Goal: Find specific page/section: Find specific page/section

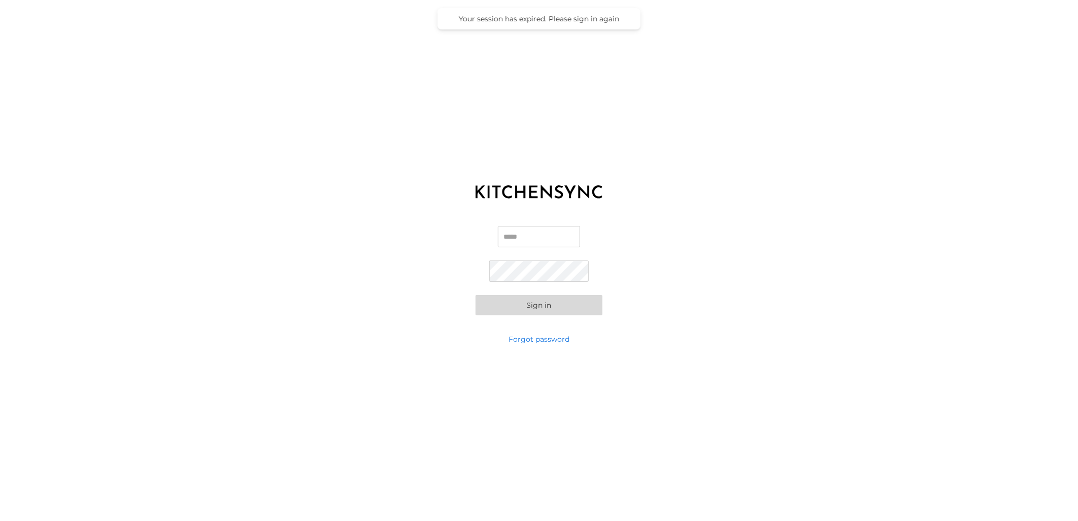
click at [535, 235] on input "Email" at bounding box center [539, 236] width 82 height 21
type input "**********"
click at [476, 295] on button "Sign in" at bounding box center [539, 305] width 127 height 20
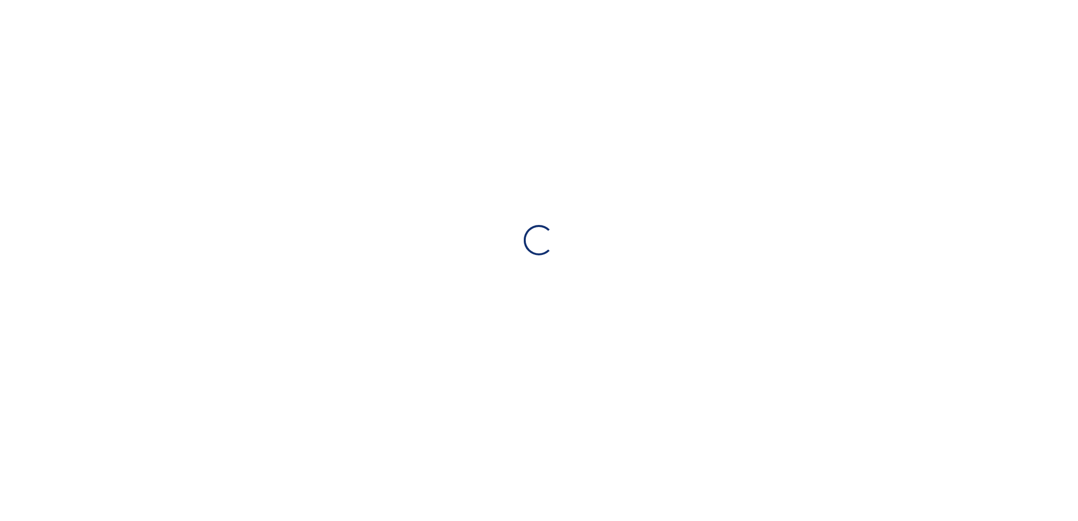
click at [562, 310] on div "Loading…" at bounding box center [539, 240] width 1078 height 480
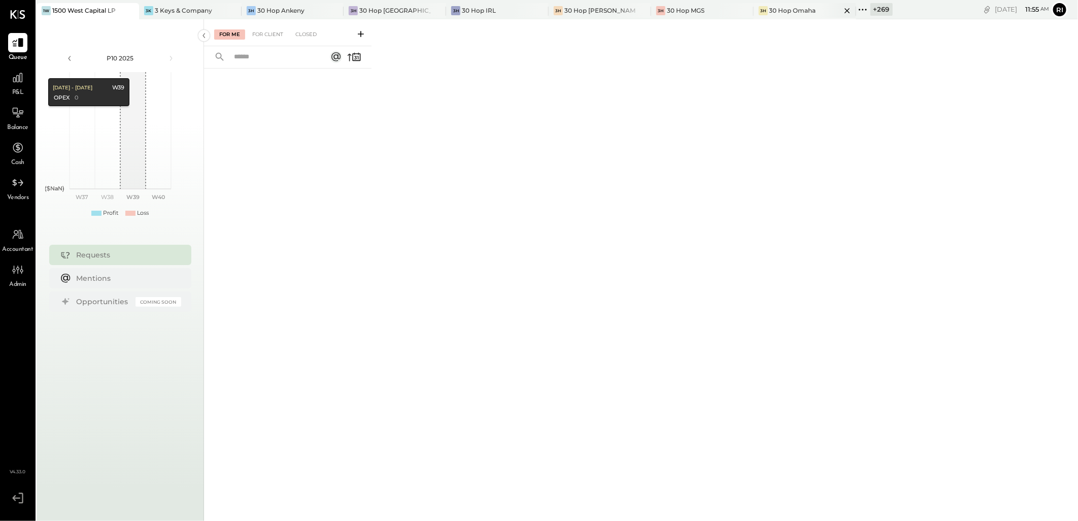
click at [841, 13] on icon at bounding box center [847, 11] width 13 height 12
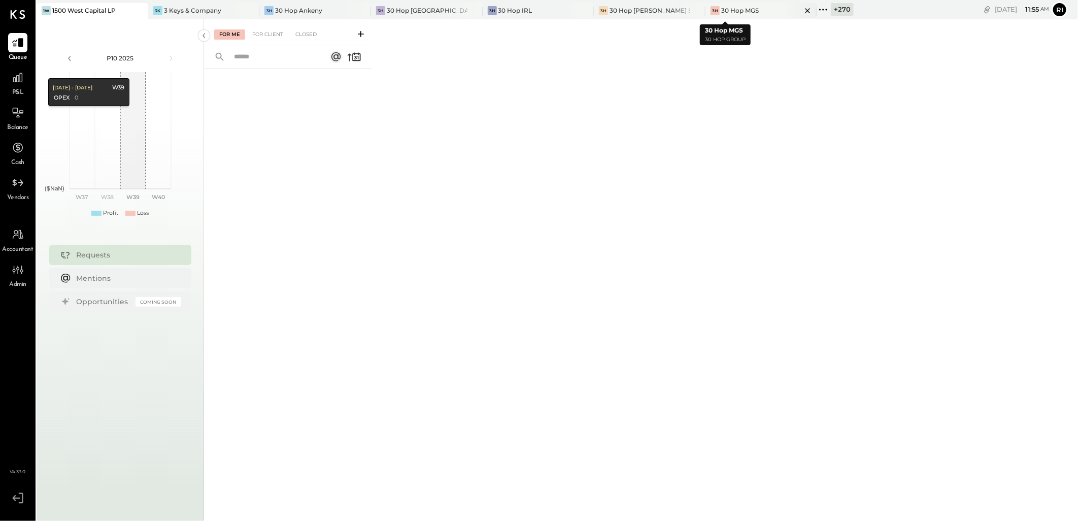
click at [802, 8] on icon at bounding box center [808, 11] width 13 height 12
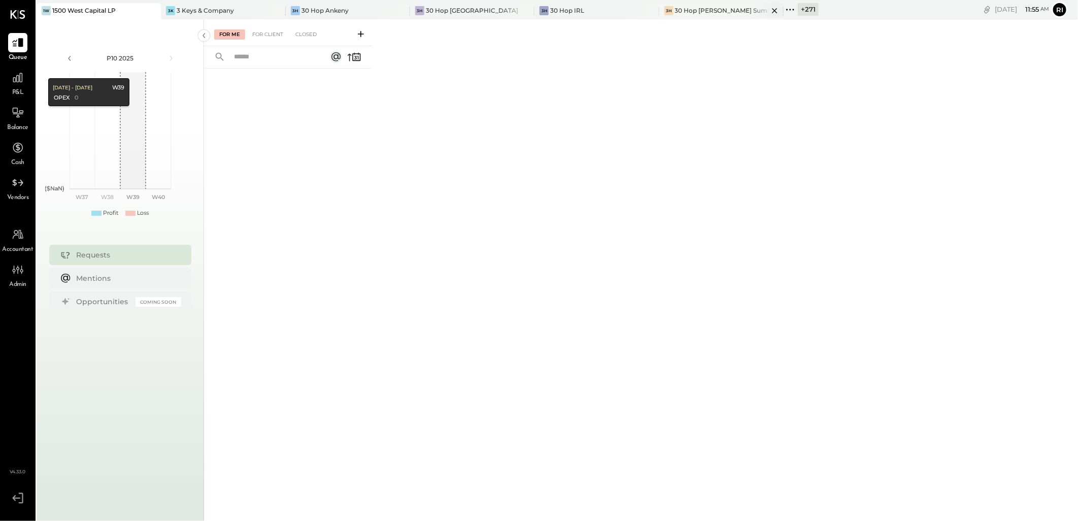
click at [769, 13] on icon at bounding box center [775, 11] width 13 height 12
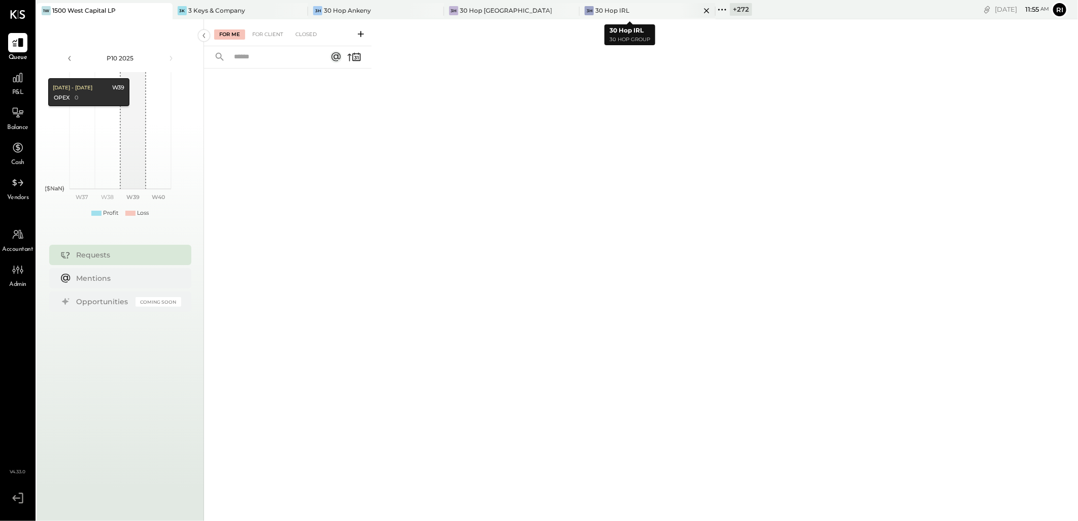
click at [680, 11] on div at bounding box center [698, 10] width 36 height 15
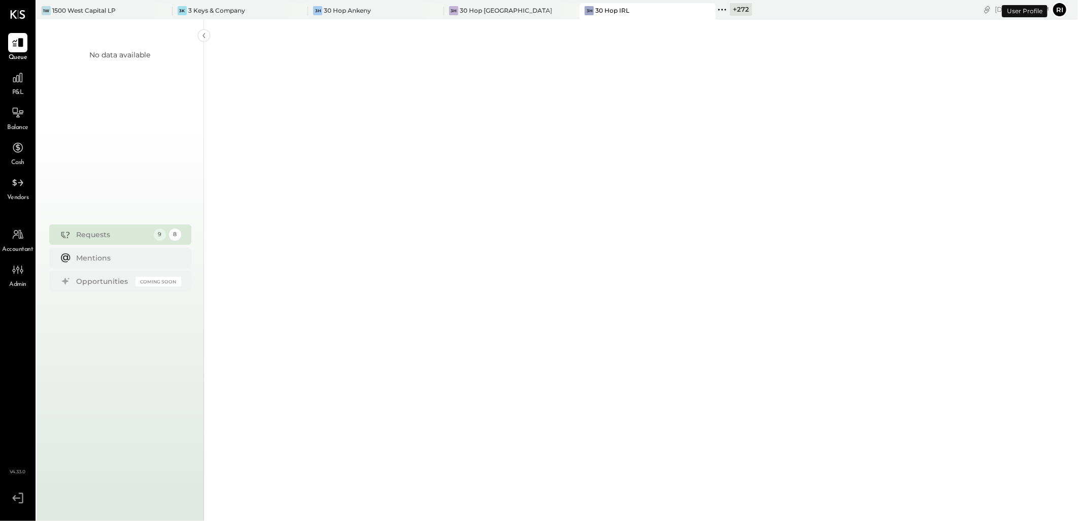
click at [730, 6] on div "+ 272" at bounding box center [741, 9] width 22 height 13
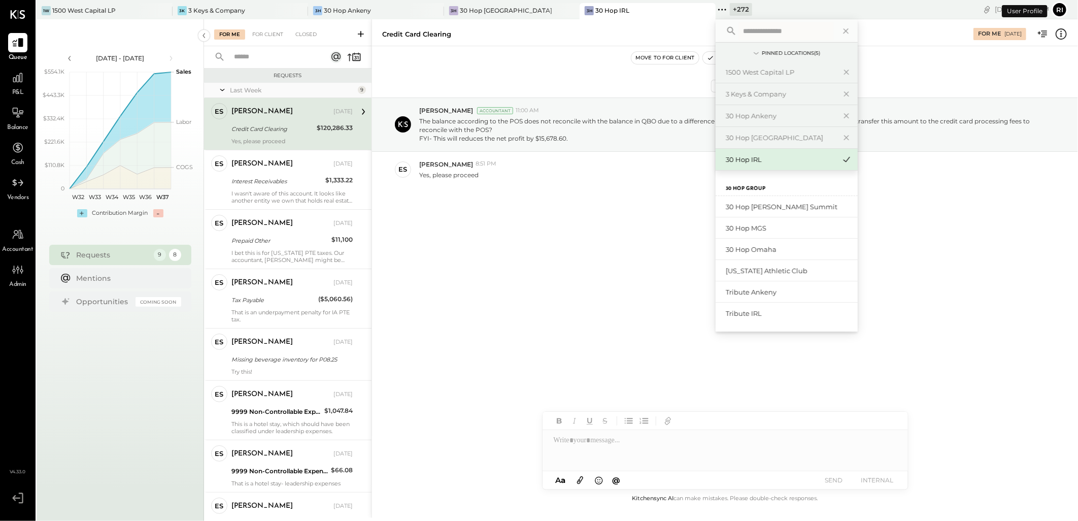
click at [744, 32] on input "text" at bounding box center [786, 31] width 94 height 18
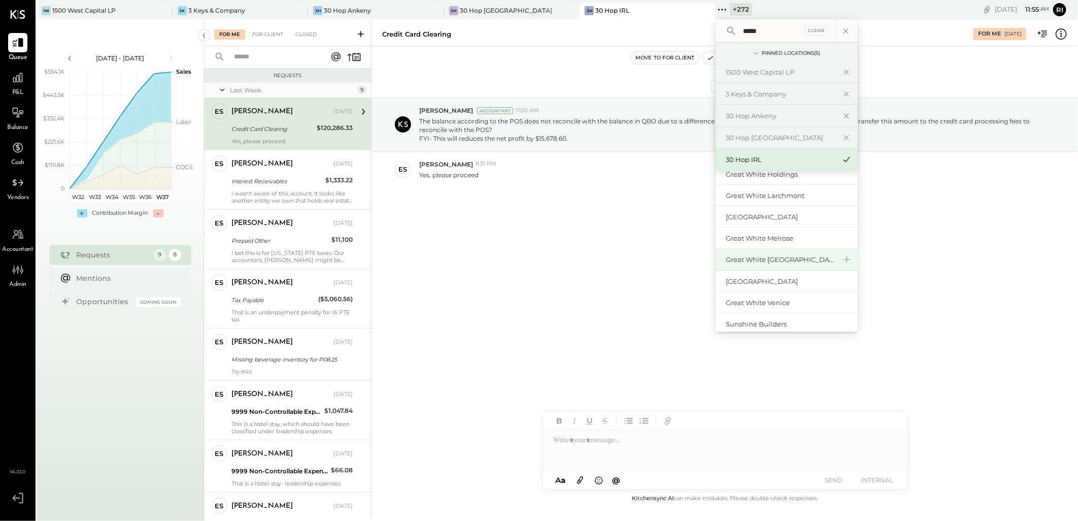
scroll to position [56, 0]
type input "*****"
click at [765, 281] on div "Great White [GEOGRAPHIC_DATA]" at bounding box center [781, 279] width 110 height 10
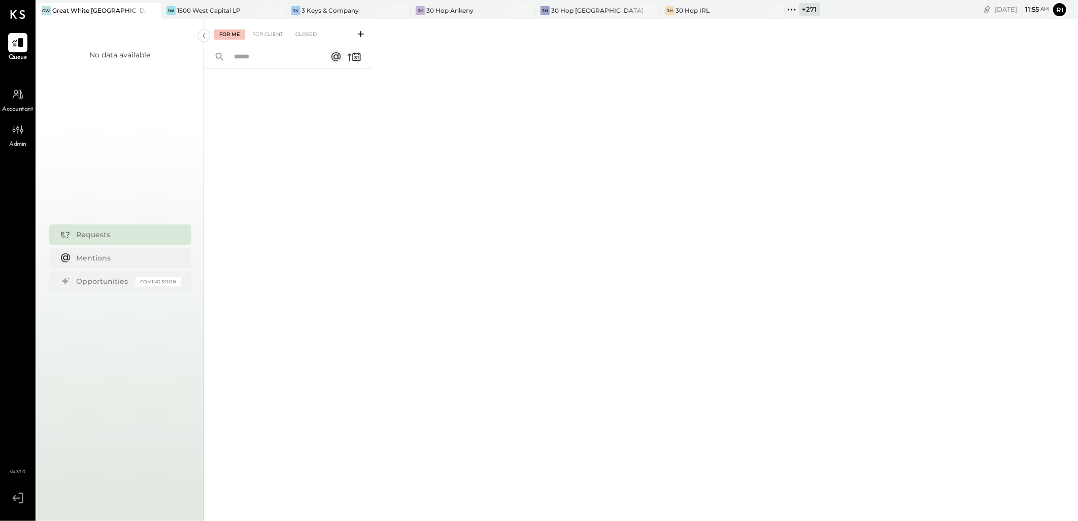
click at [23, 108] on span "Accountant" at bounding box center [18, 109] width 31 height 9
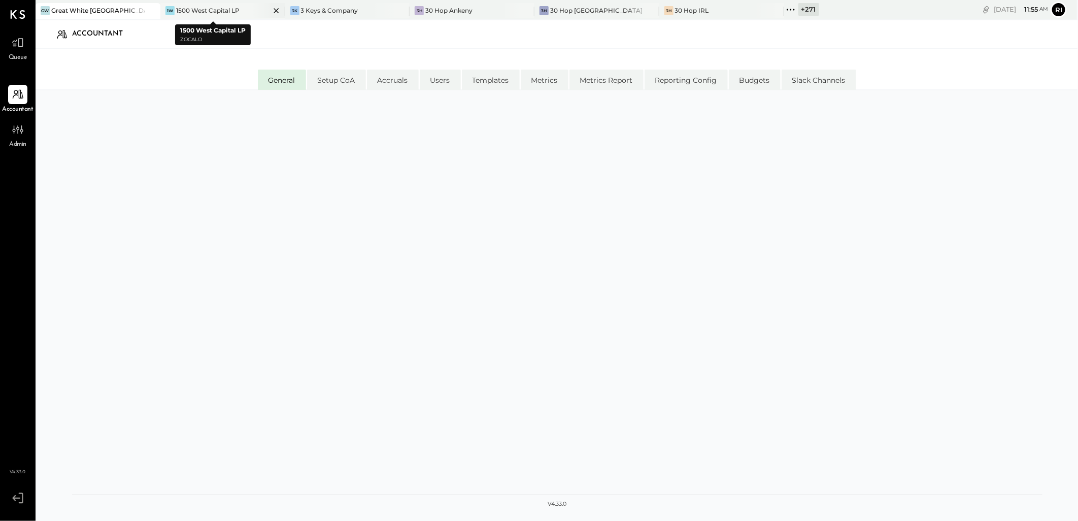
click at [270, 9] on icon at bounding box center [276, 11] width 13 height 12
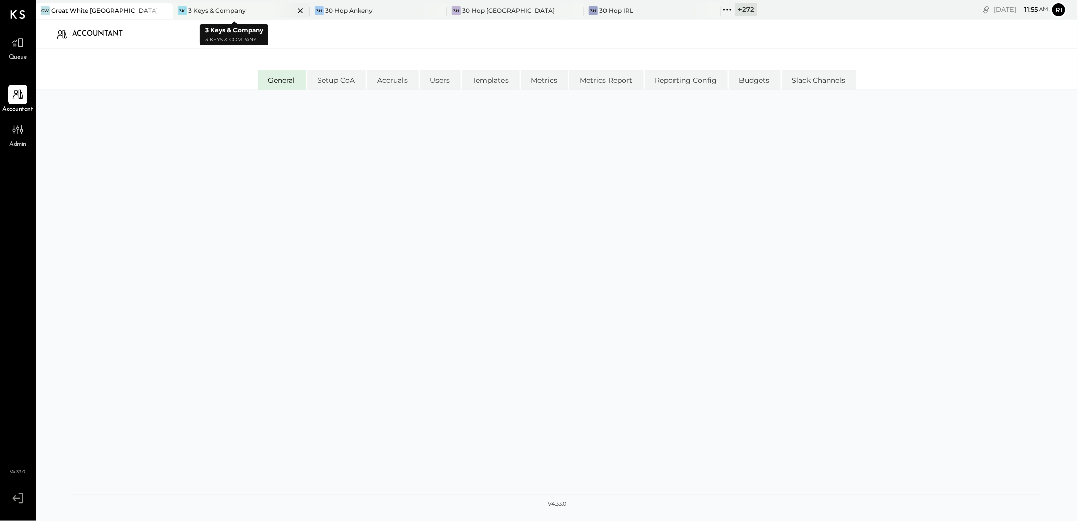
click at [294, 11] on icon at bounding box center [300, 11] width 13 height 12
click at [297, 11] on icon at bounding box center [300, 11] width 13 height 12
click at [299, 11] on icon at bounding box center [300, 11] width 13 height 12
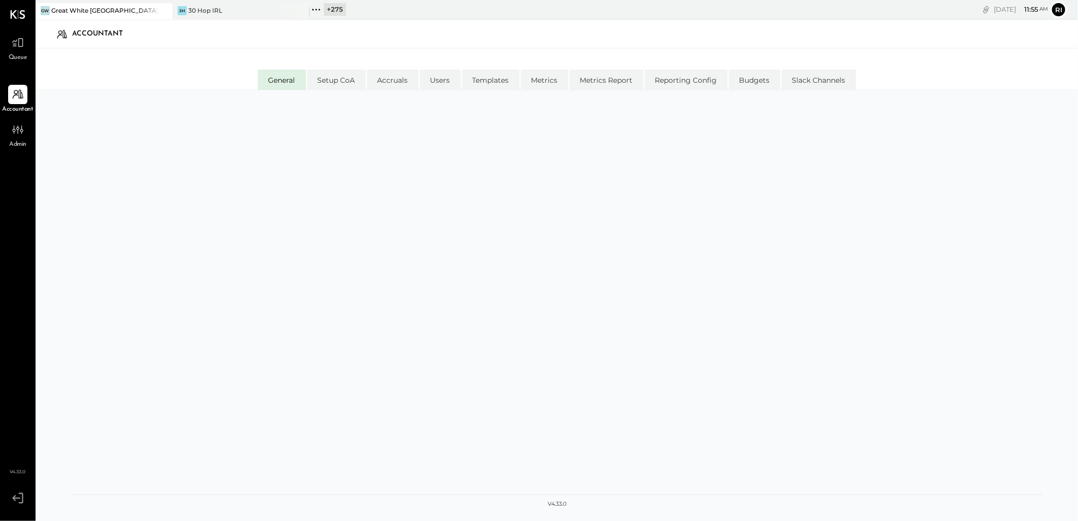
click at [299, 11] on icon at bounding box center [300, 11] width 13 height 12
click at [318, 195] on div at bounding box center [557, 309] width 971 height 417
click at [343, 84] on li "Setup CoA" at bounding box center [336, 80] width 59 height 20
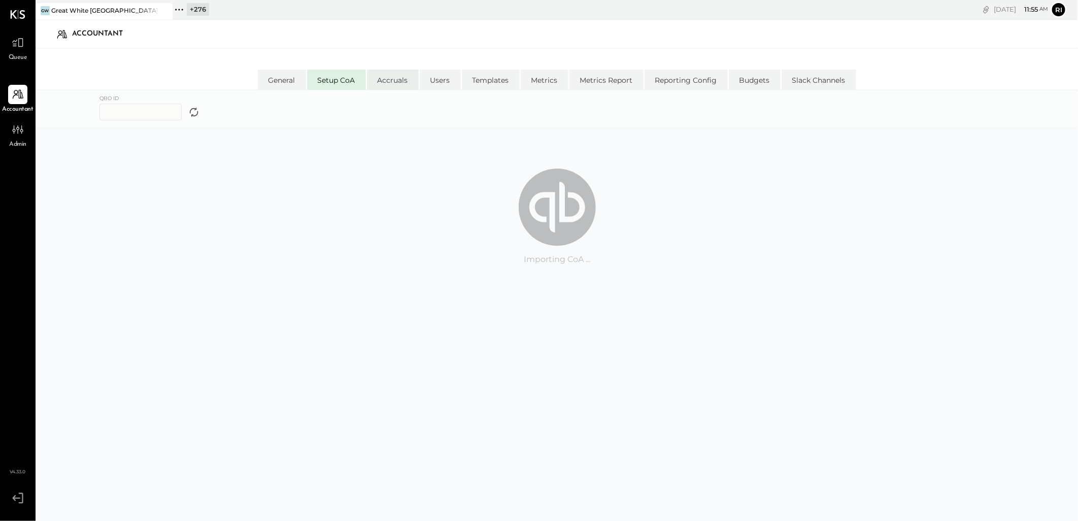
click at [398, 85] on li "Accruals" at bounding box center [393, 80] width 52 height 20
click at [298, 79] on li "General" at bounding box center [282, 80] width 48 height 20
click at [417, 160] on div at bounding box center [557, 309] width 971 height 417
click at [200, 16] on div "+ 276 Pinned Locations ( 1 ) [GEOGRAPHIC_DATA] 1500 West Capital [PERSON_NAME] …" at bounding box center [384, 9] width 423 height 19
click at [200, 6] on div "+ 276" at bounding box center [198, 9] width 22 height 13
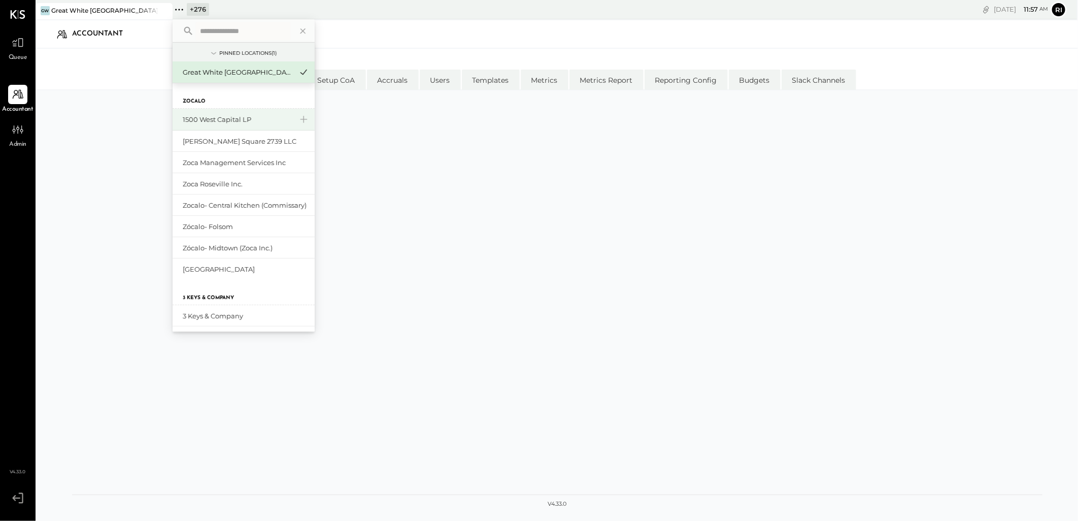
click at [203, 119] on div "1500 West Capital LP" at bounding box center [238, 120] width 110 height 10
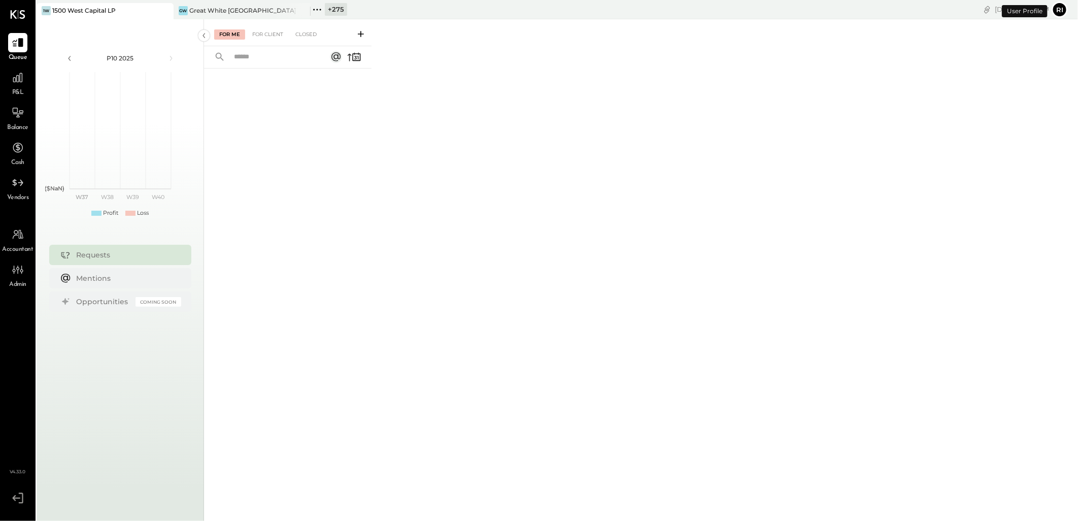
click at [21, 245] on span "Accountant" at bounding box center [18, 249] width 31 height 9
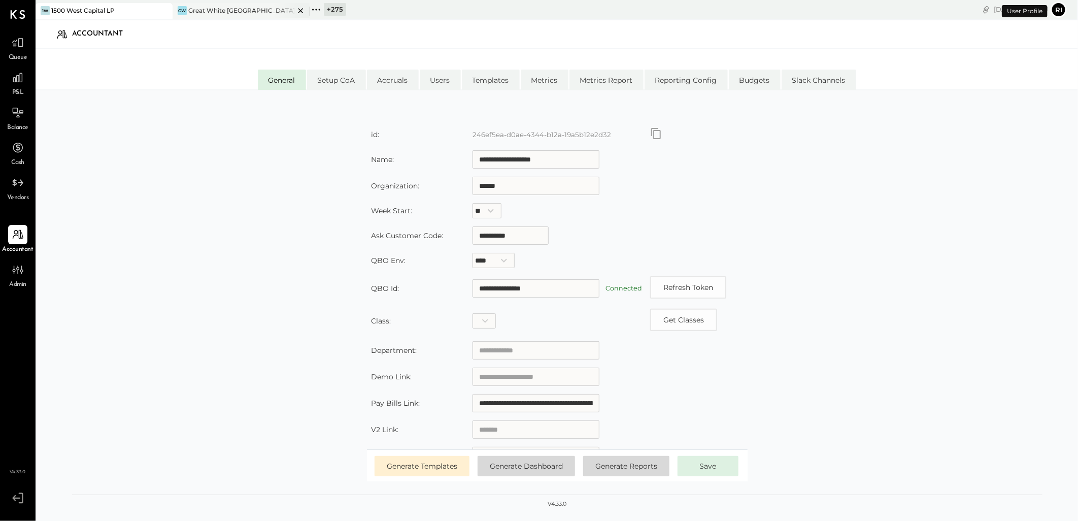
click at [242, 8] on div "Great White [GEOGRAPHIC_DATA]" at bounding box center [241, 10] width 106 height 9
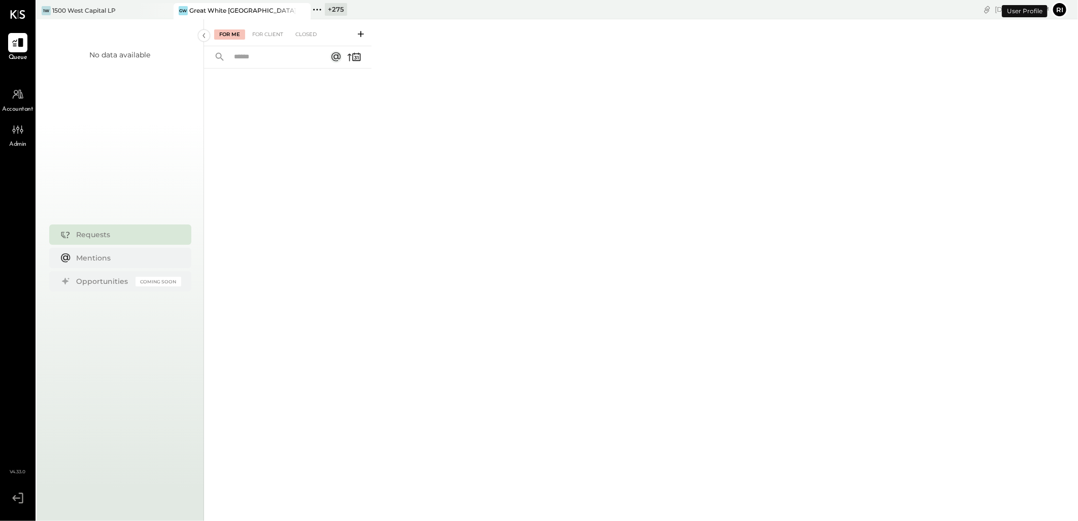
click at [3, 106] on span "Accountant" at bounding box center [18, 109] width 31 height 9
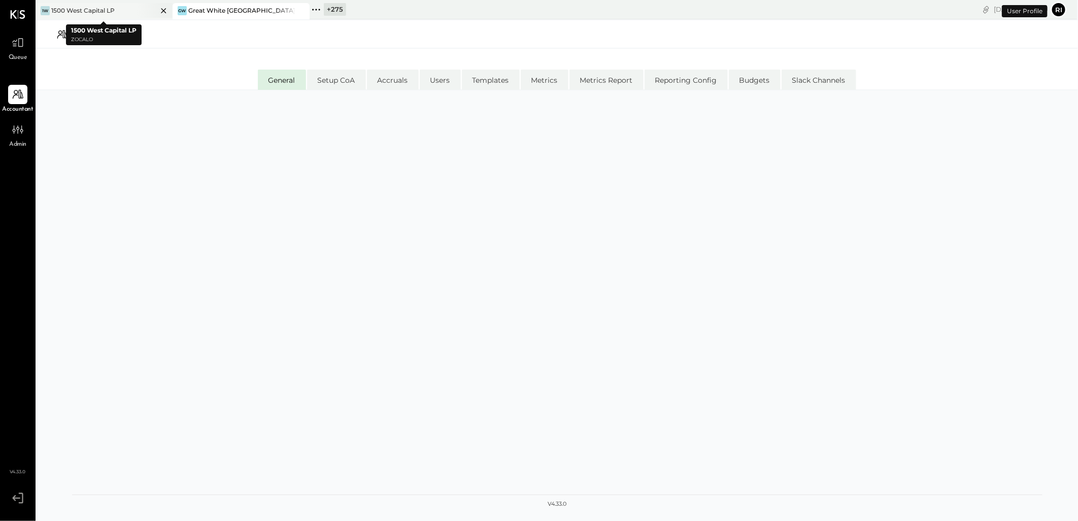
click at [128, 8] on div "1W 1500 West Capital LP" at bounding box center [97, 10] width 122 height 9
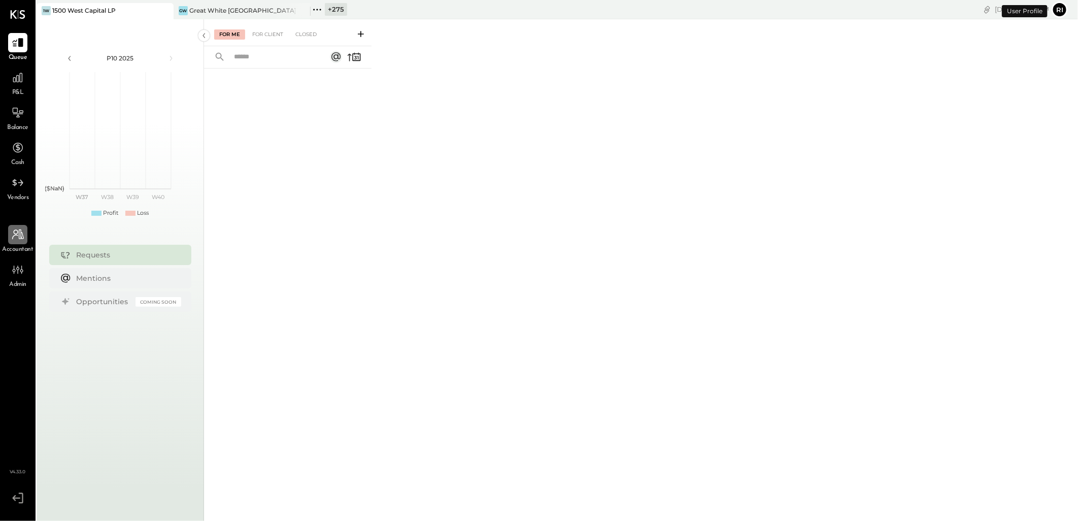
click at [18, 241] on icon at bounding box center [17, 234] width 13 height 13
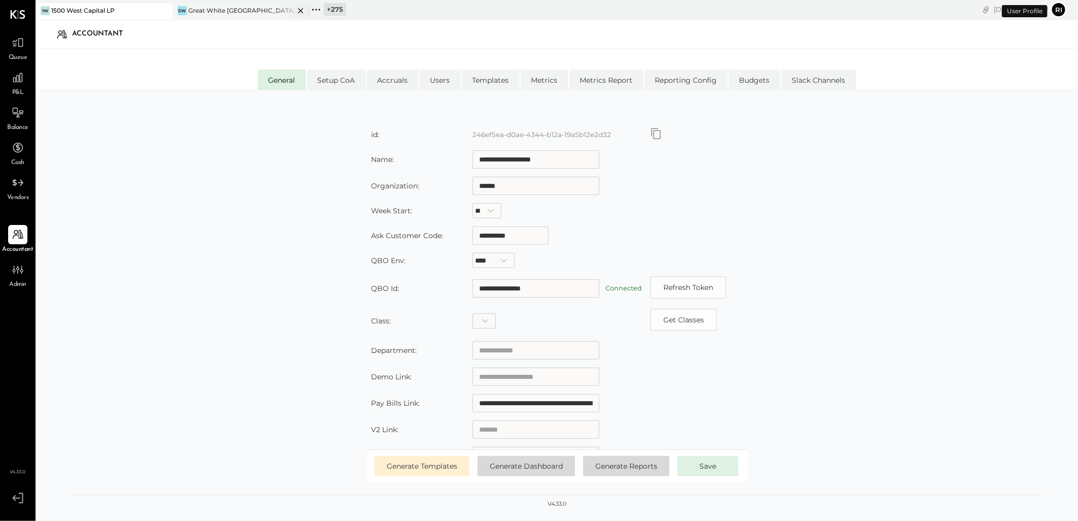
click at [215, 9] on div "Great White [GEOGRAPHIC_DATA]" at bounding box center [241, 10] width 106 height 9
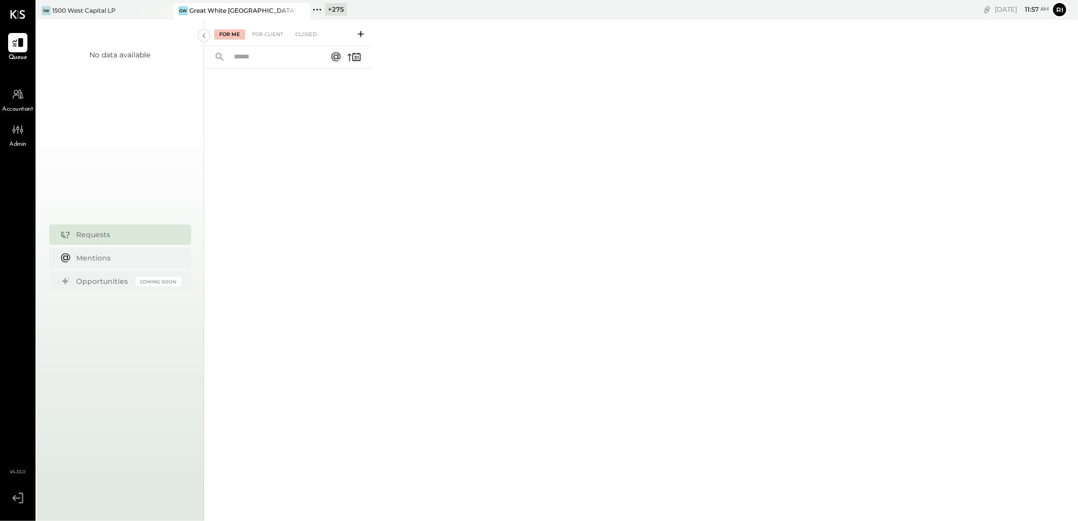
click at [31, 102] on div "Accountant" at bounding box center [18, 99] width 31 height 29
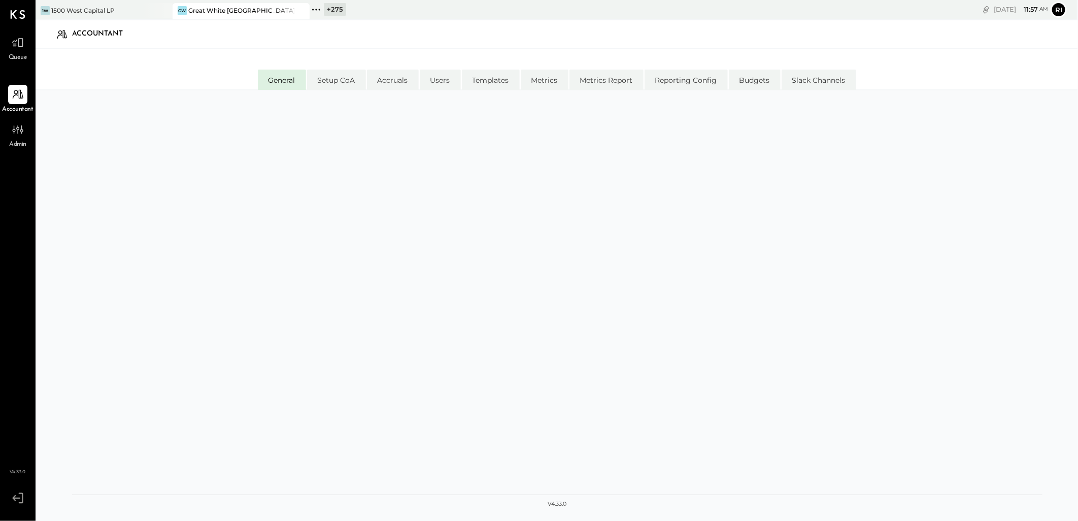
click at [444, 171] on div at bounding box center [557, 309] width 971 height 417
drag, startPoint x: 252, startPoint y: 12, endPoint x: 234, endPoint y: 11, distance: 18.3
click at [234, 11] on div "Great White [GEOGRAPHIC_DATA]" at bounding box center [241, 10] width 106 height 9
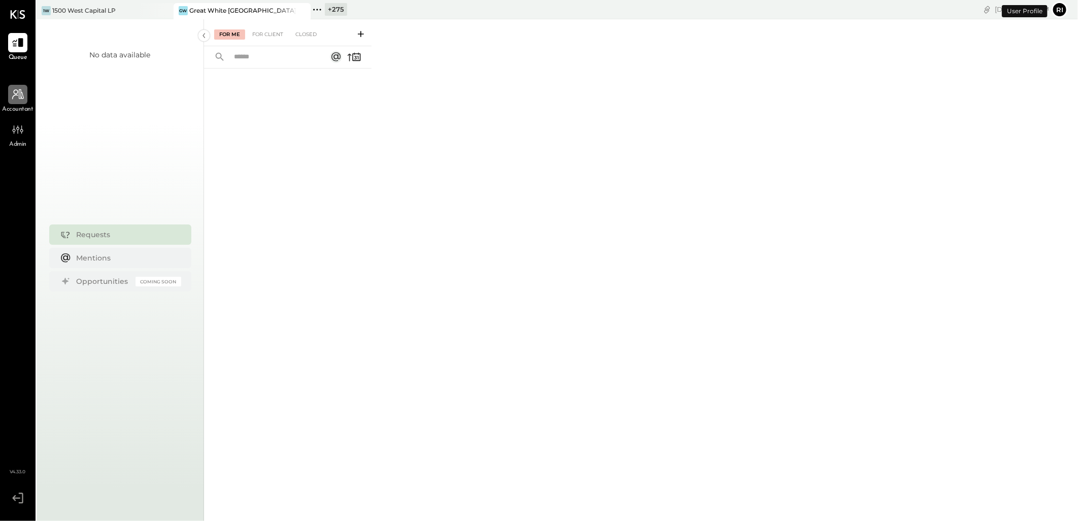
click at [14, 95] on icon at bounding box center [18, 94] width 12 height 10
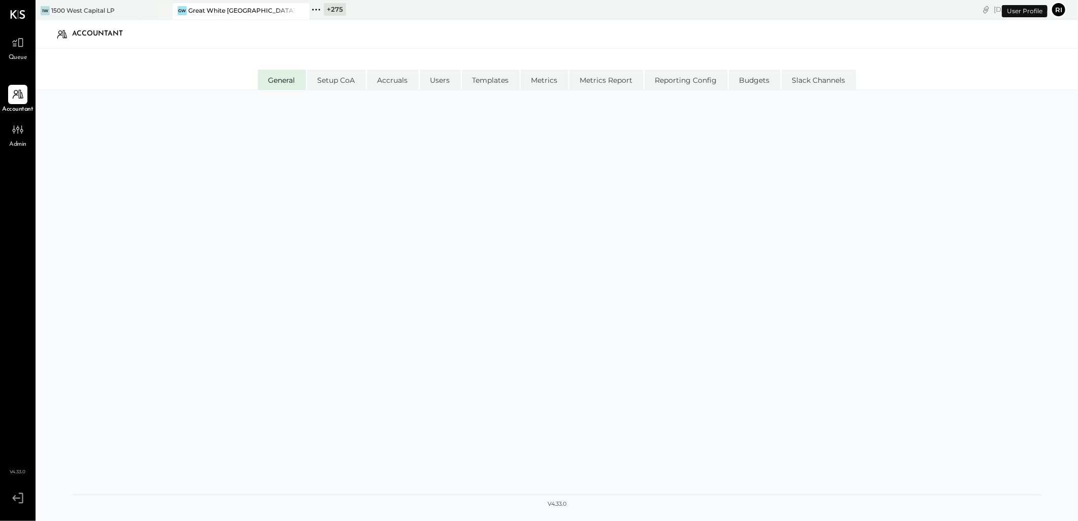
click at [1060, 9] on button "Ri" at bounding box center [1059, 10] width 16 height 16
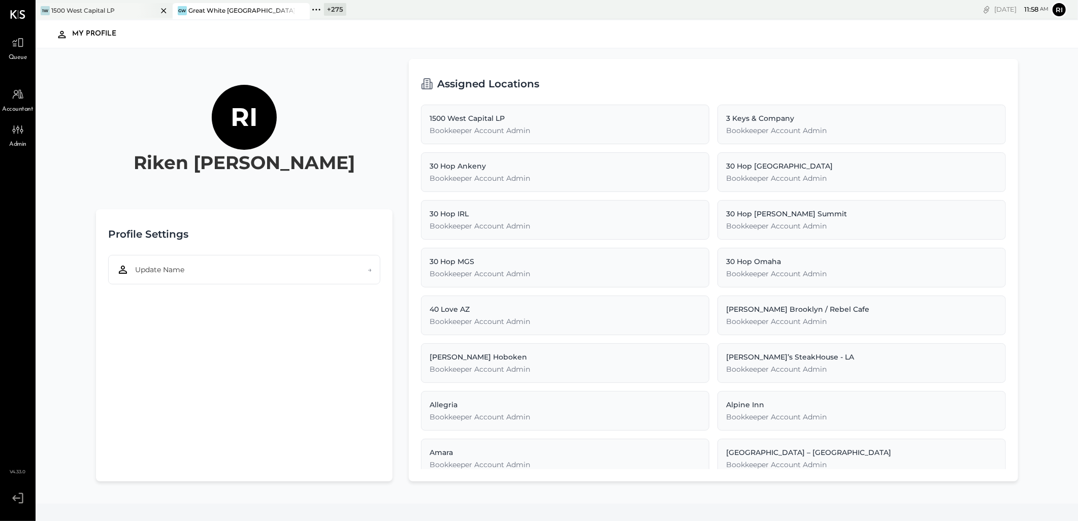
click at [108, 12] on div "1500 West Capital LP" at bounding box center [82, 10] width 63 height 9
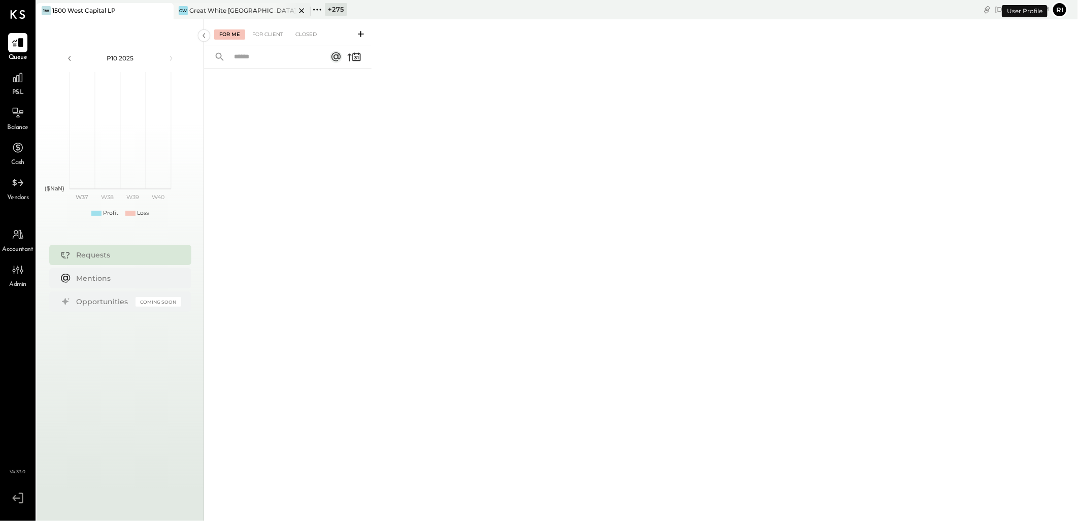
click at [232, 15] on div "GW [GEOGRAPHIC_DATA]" at bounding box center [242, 11] width 137 height 16
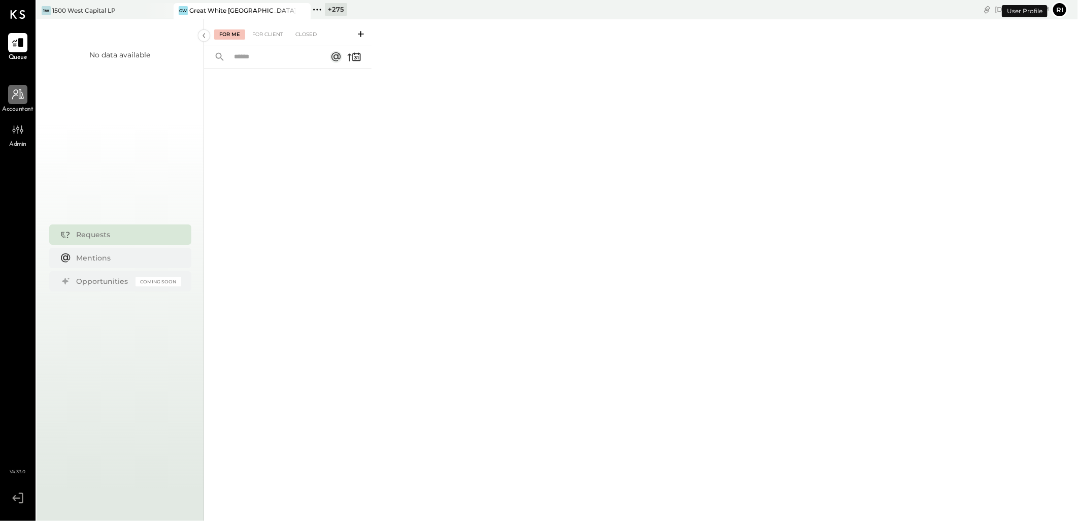
click at [17, 98] on icon at bounding box center [17, 94] width 13 height 13
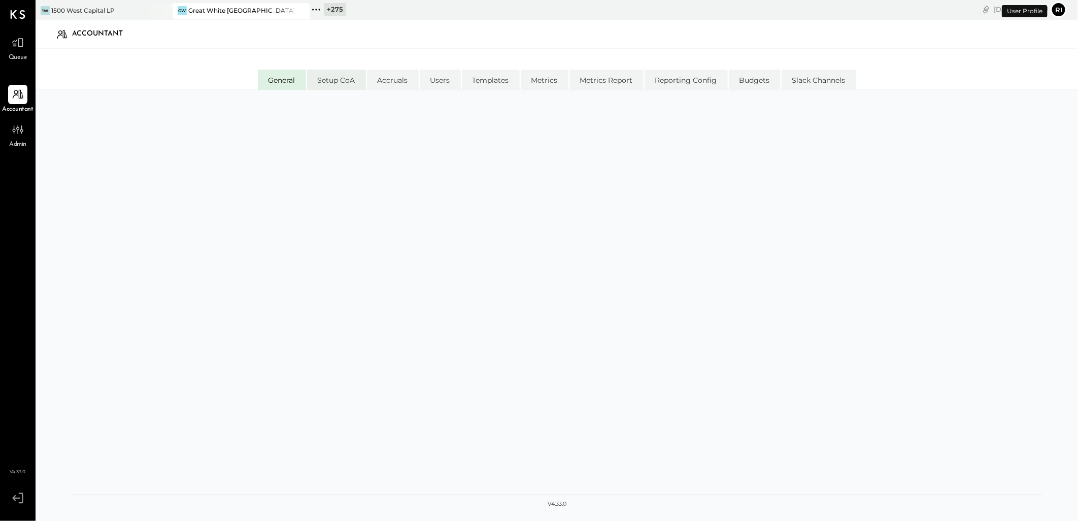
click at [348, 84] on li "Setup CoA" at bounding box center [336, 80] width 59 height 20
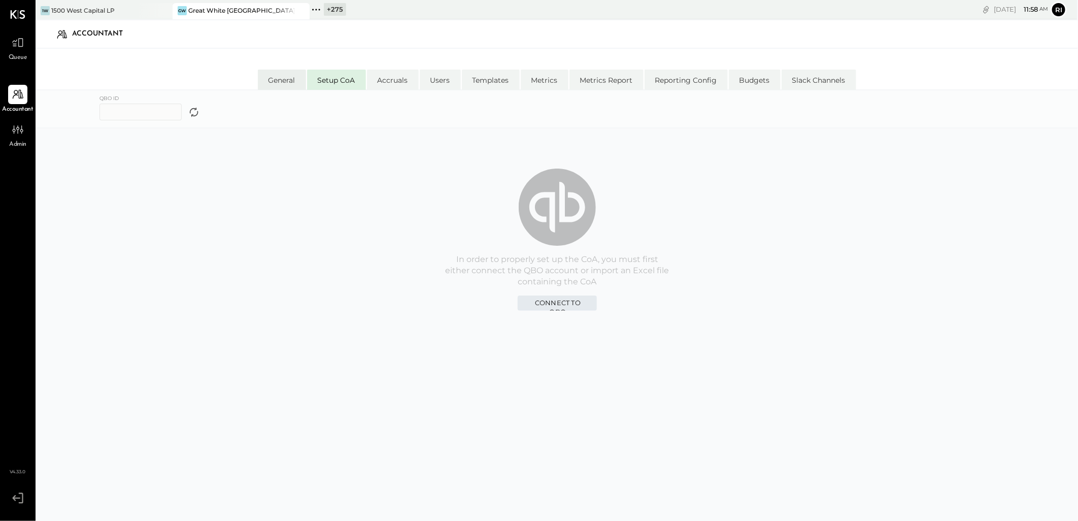
click at [288, 82] on li "General" at bounding box center [282, 80] width 48 height 20
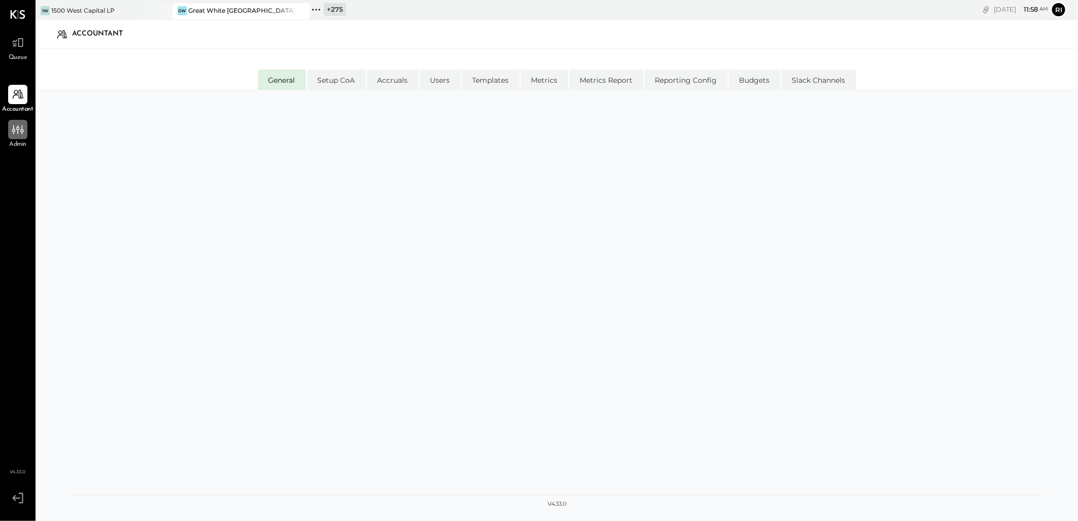
click at [24, 130] on icon at bounding box center [17, 129] width 13 height 13
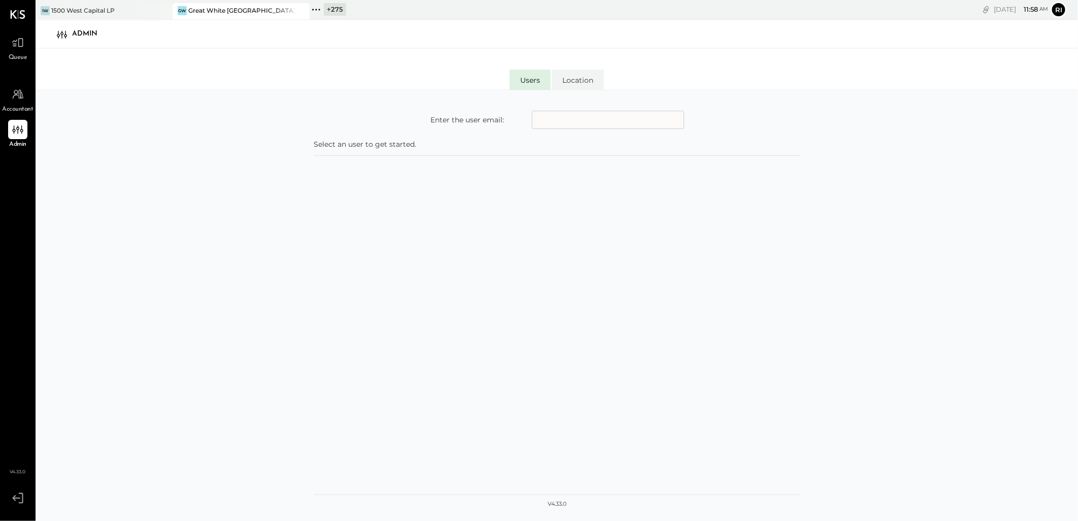
click at [318, 11] on icon at bounding box center [316, 9] width 13 height 13
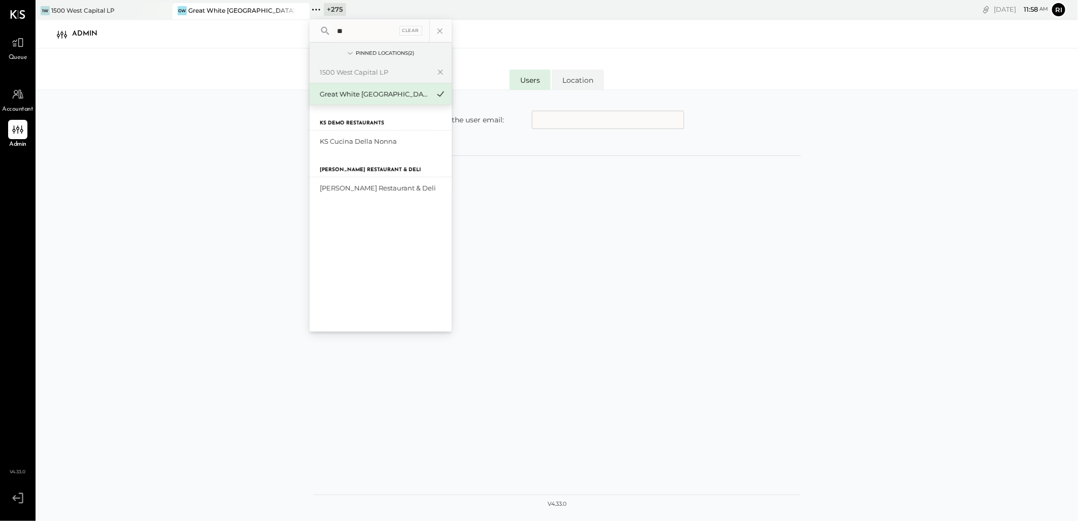
type input "*"
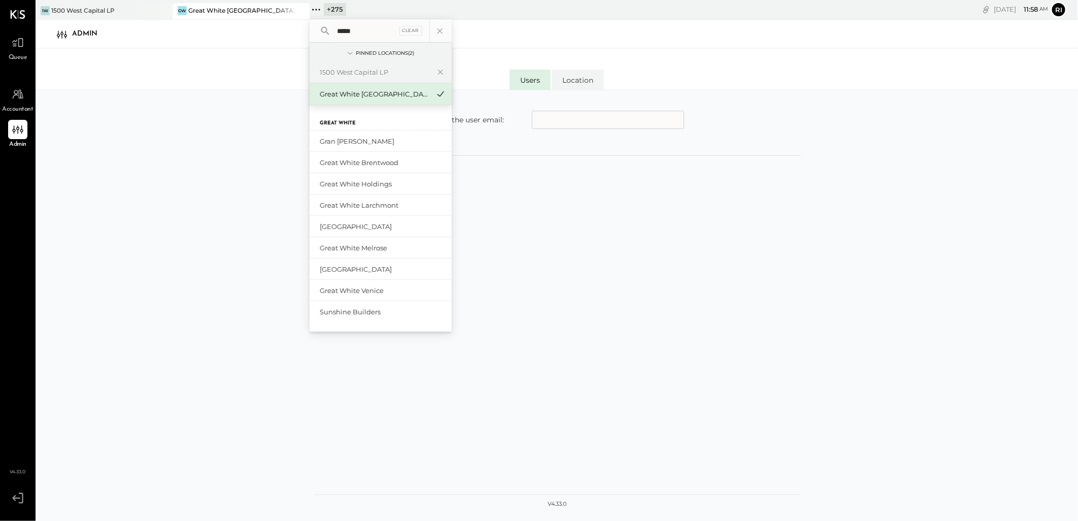
type input "*****"
click at [367, 95] on div "Great White [GEOGRAPHIC_DATA]" at bounding box center [375, 94] width 110 height 10
click at [442, 95] on icon at bounding box center [441, 93] width 12 height 13
click at [440, 73] on icon at bounding box center [441, 71] width 12 height 13
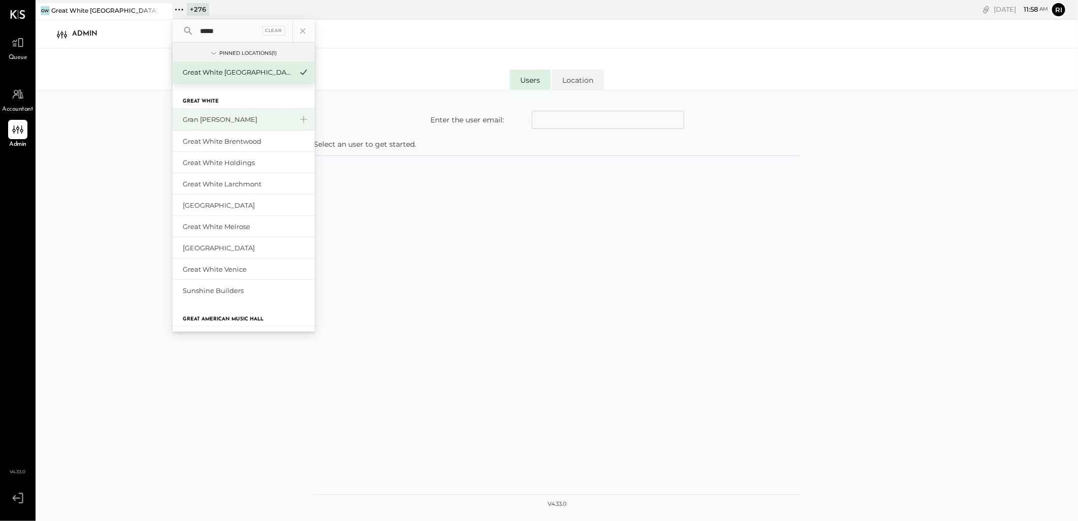
click at [247, 115] on div "Gran [PERSON_NAME]" at bounding box center [238, 120] width 110 height 10
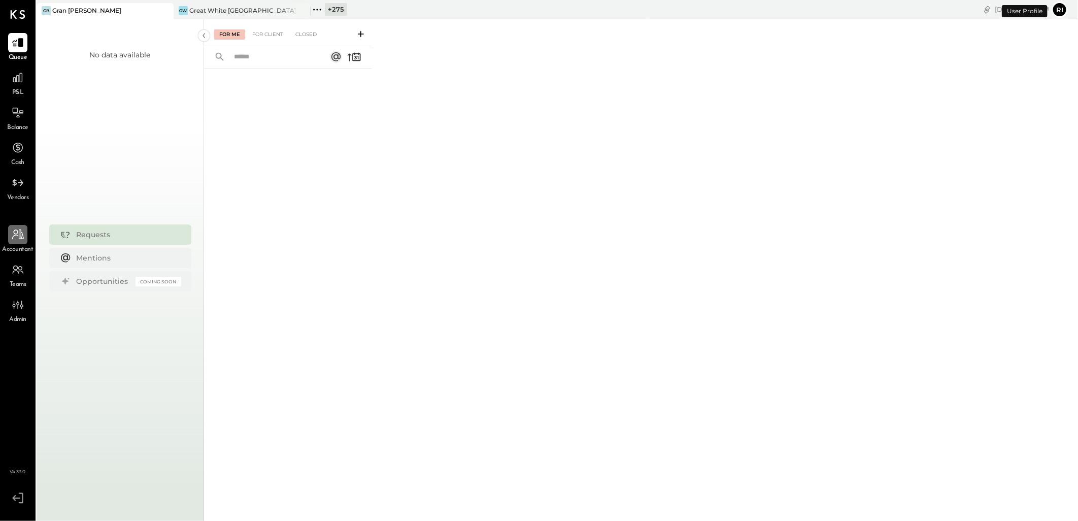
click at [16, 239] on icon at bounding box center [17, 234] width 13 height 13
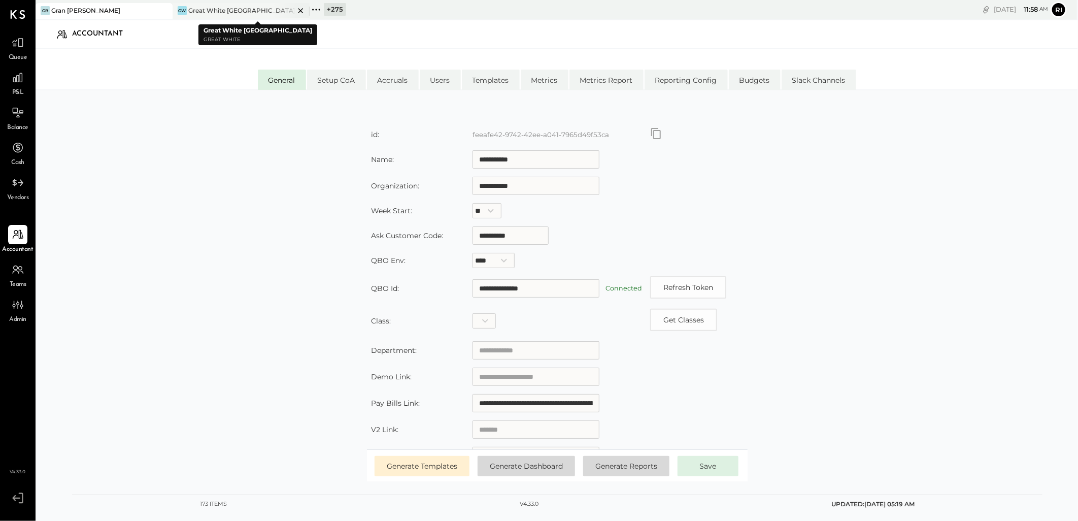
click at [300, 10] on icon at bounding box center [300, 11] width 13 height 12
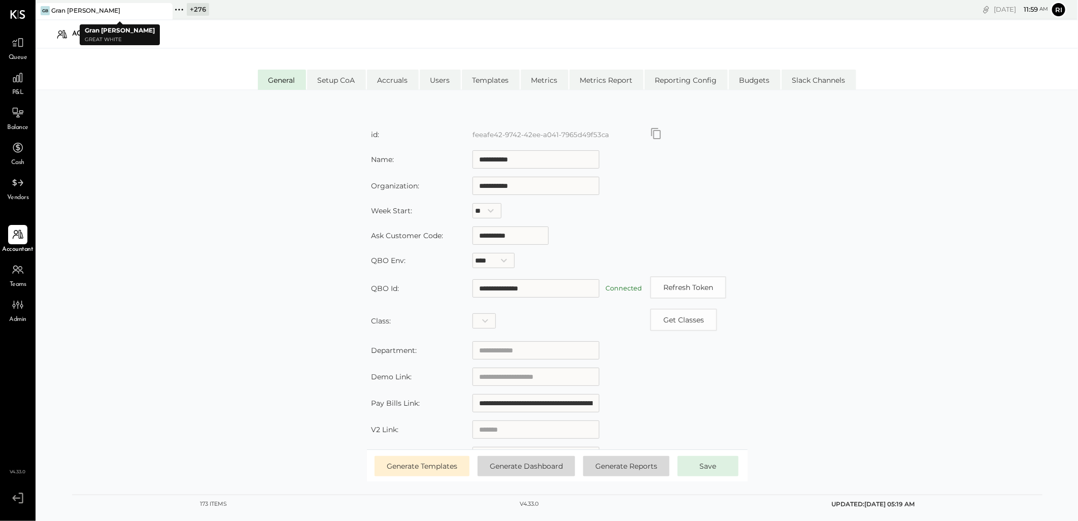
click at [173, 12] on icon at bounding box center [179, 9] width 13 height 13
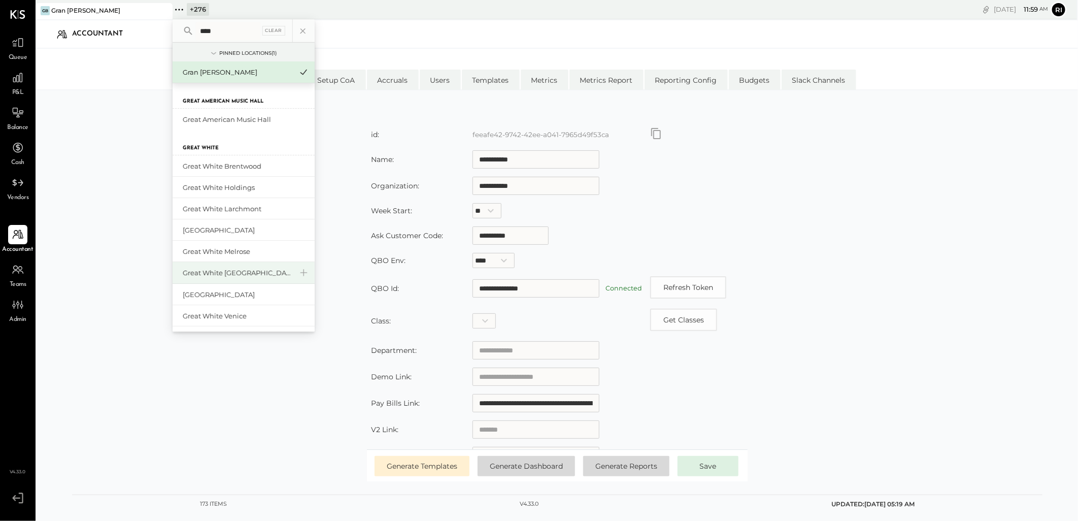
type input "****"
click at [249, 276] on div "Great White [GEOGRAPHIC_DATA]" at bounding box center [238, 273] width 110 height 10
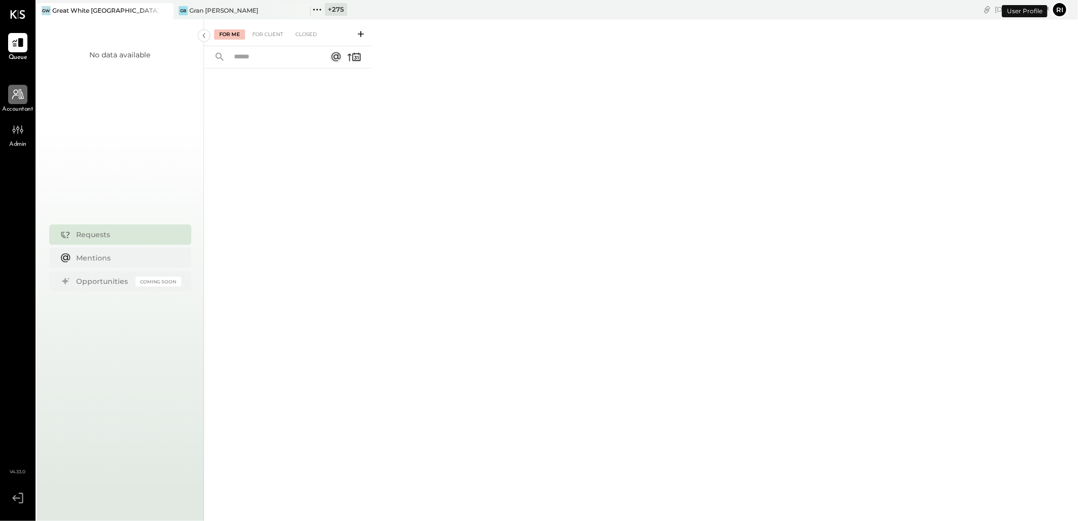
click at [19, 96] on icon at bounding box center [17, 94] width 13 height 13
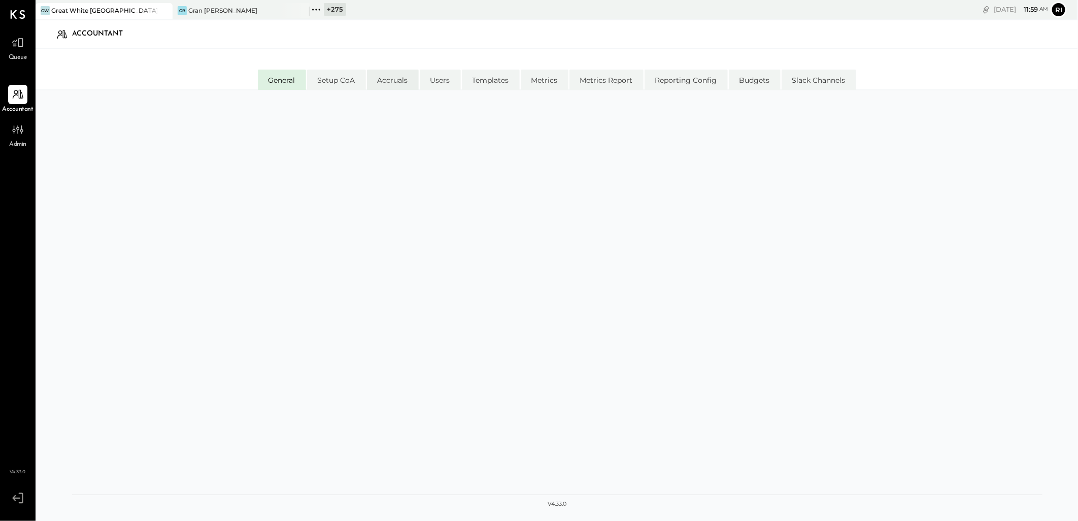
click at [392, 86] on li "Accruals" at bounding box center [393, 80] width 52 height 20
click at [291, 80] on li "General" at bounding box center [282, 80] width 48 height 20
